Goal: Entertainment & Leisure: Consume media (video, audio)

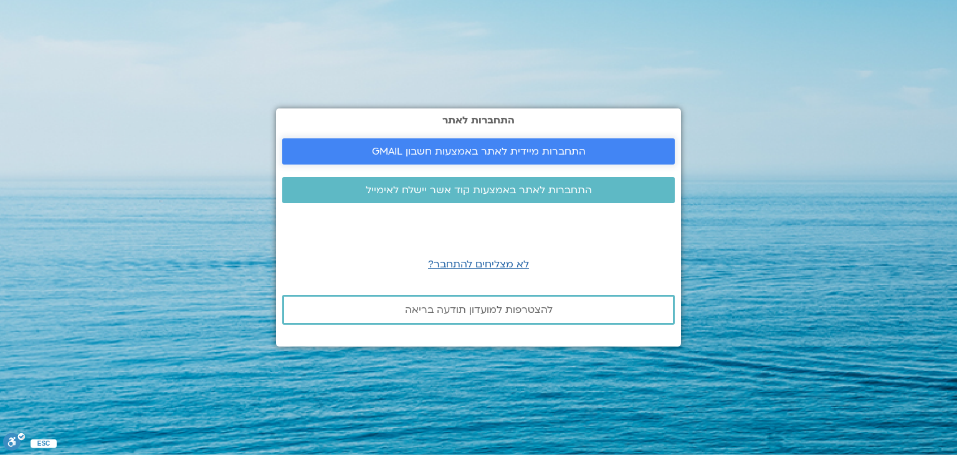
click at [518, 148] on span "התחברות מיידית לאתר באמצעות חשבון GMAIL" at bounding box center [479, 151] width 214 height 11
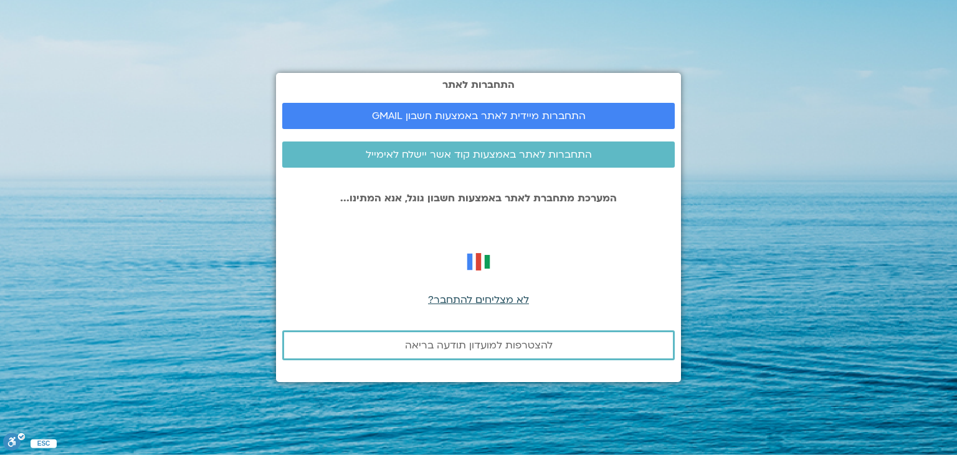
click at [487, 300] on span "לא מצליחים להתחבר?" at bounding box center [478, 300] width 101 height 14
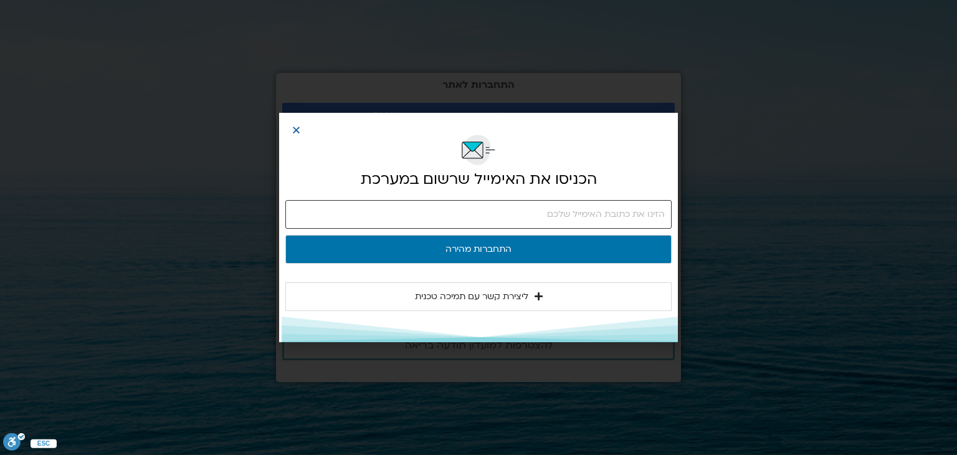
click at [477, 211] on input "email" at bounding box center [478, 214] width 386 height 29
type input "[EMAIL_ADDRESS][DOMAIN_NAME]"
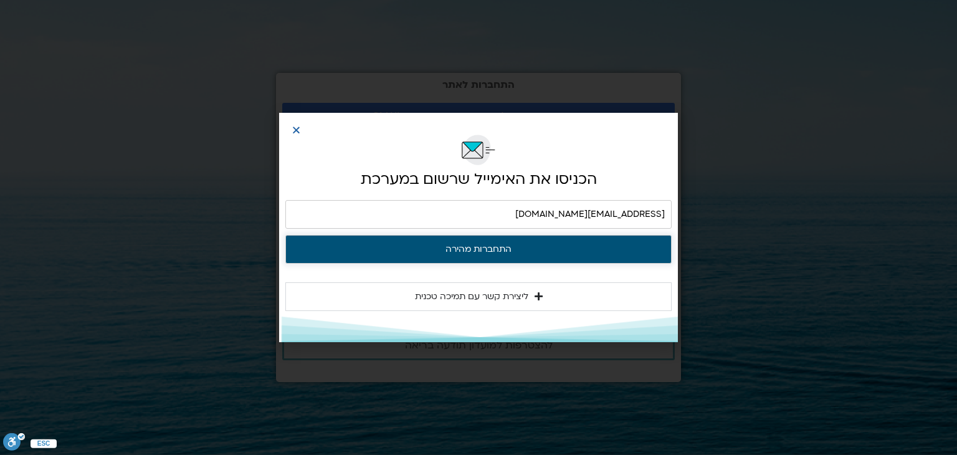
click at [502, 249] on button "התחברות מהירה" at bounding box center [478, 249] width 386 height 29
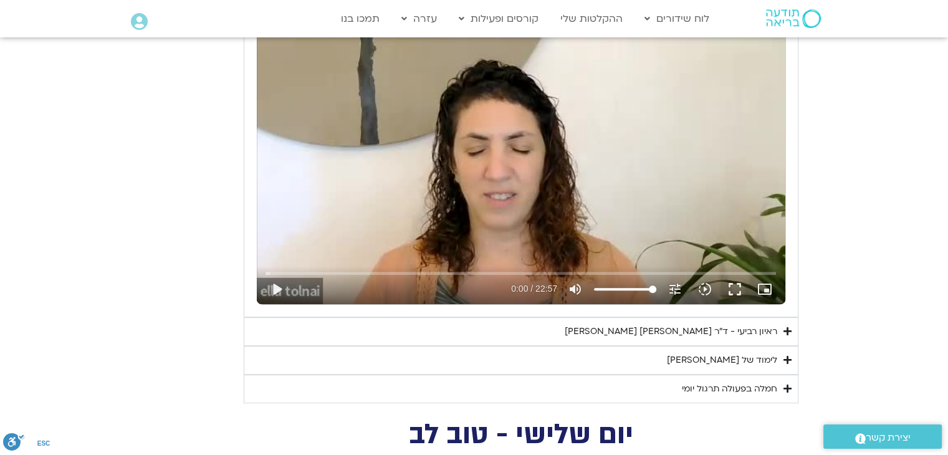
scroll to position [623, 0]
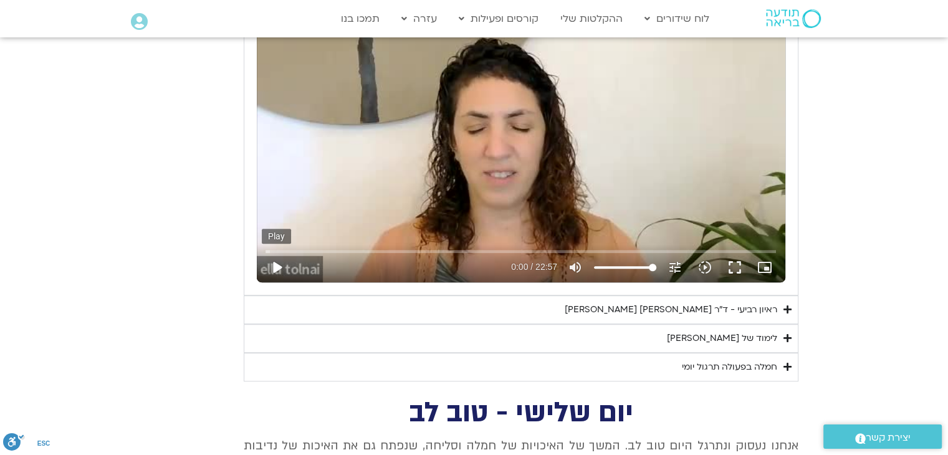
click at [276, 265] on button "play_arrow" at bounding box center [277, 267] width 30 height 30
click at [278, 265] on button "pause" at bounding box center [277, 267] width 30 height 30
click at [272, 266] on button "play_arrow" at bounding box center [277, 267] width 30 height 30
click at [684, 249] on input "Seek" at bounding box center [520, 250] width 510 height 7
click at [275, 265] on button "pause" at bounding box center [277, 267] width 30 height 30
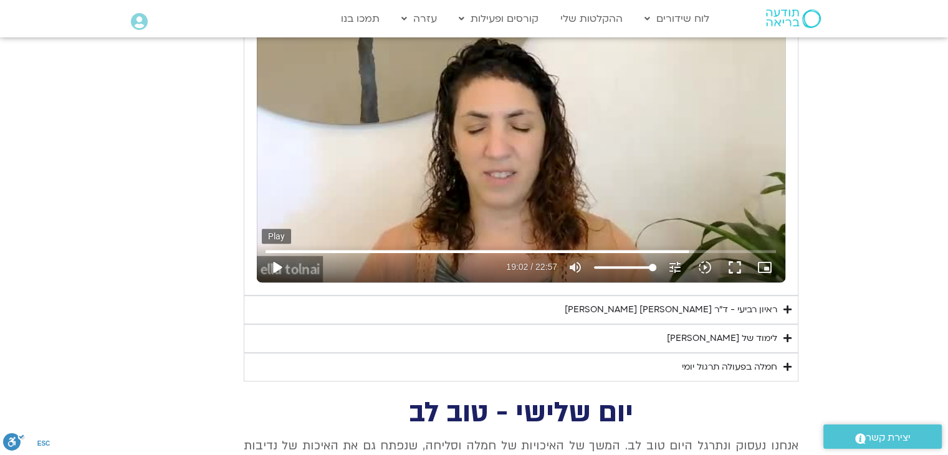
click at [275, 265] on button "play_arrow" at bounding box center [277, 267] width 30 height 30
click at [674, 249] on input "Seek" at bounding box center [520, 250] width 510 height 7
click at [279, 265] on button "pause" at bounding box center [277, 267] width 30 height 30
type input "1166.587468"
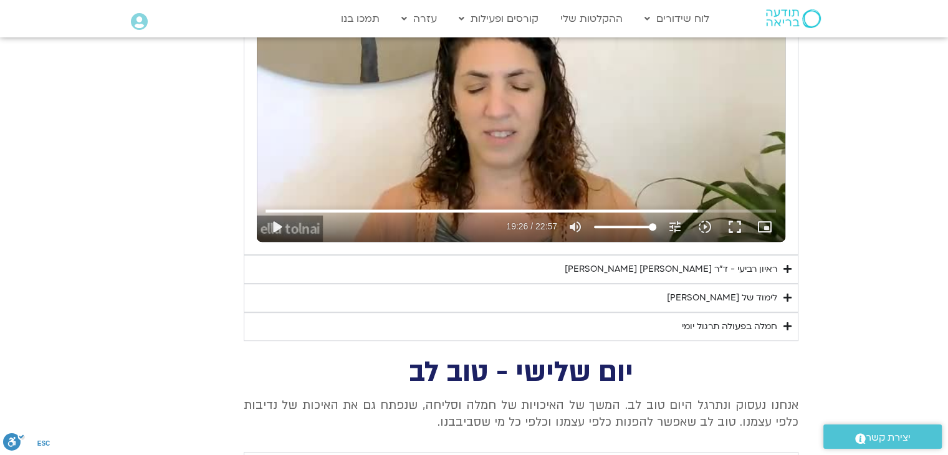
scroll to position [685, 0]
